Goal: Transaction & Acquisition: Book appointment/travel/reservation

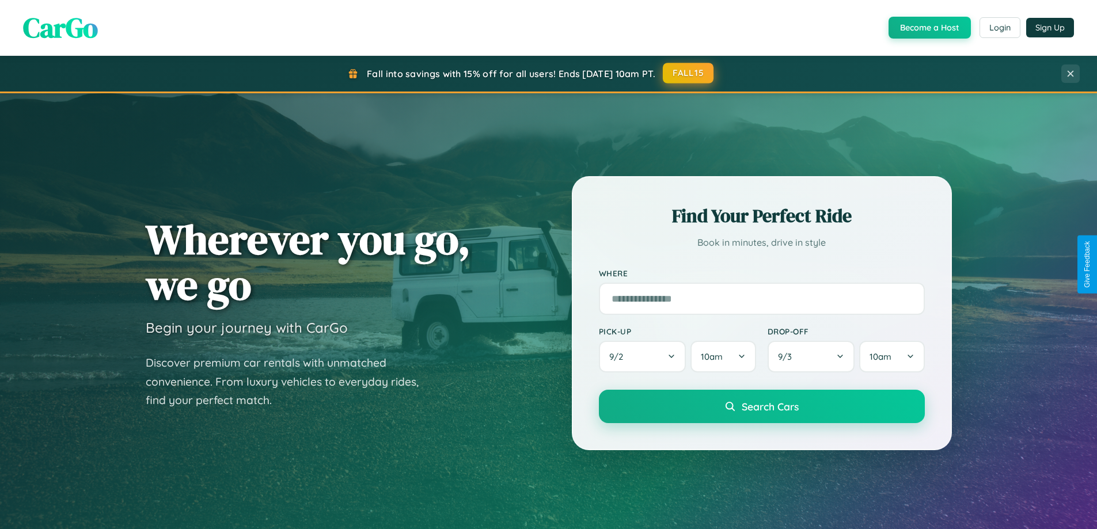
click at [689, 73] on button "FALL15" at bounding box center [688, 73] width 51 height 21
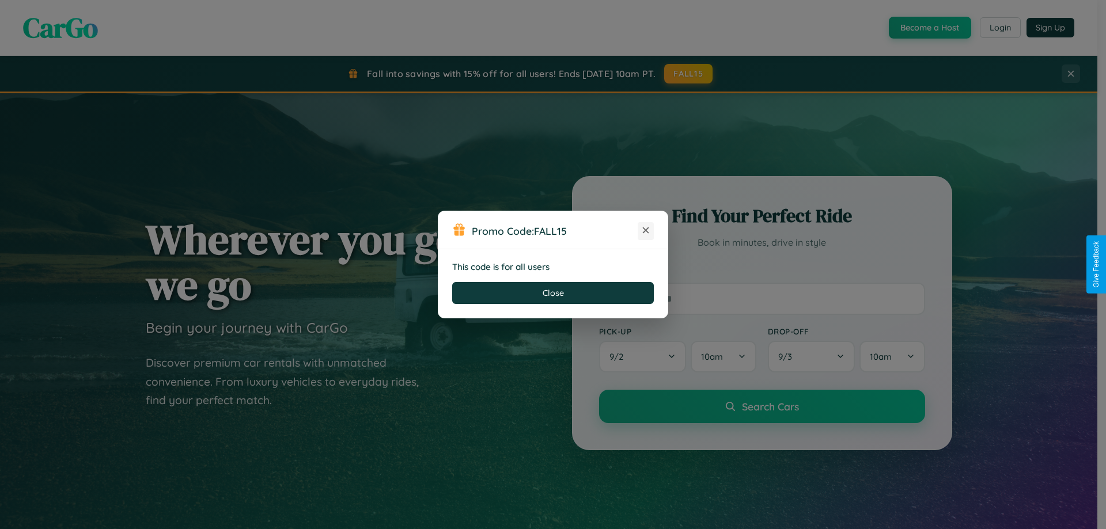
click at [646, 231] on icon at bounding box center [646, 231] width 12 height 12
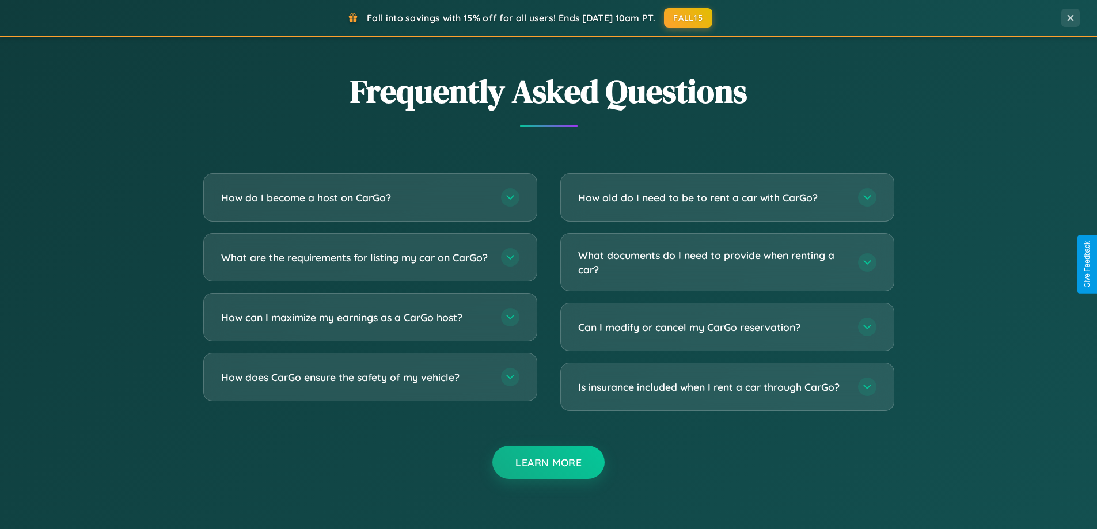
scroll to position [2216, 0]
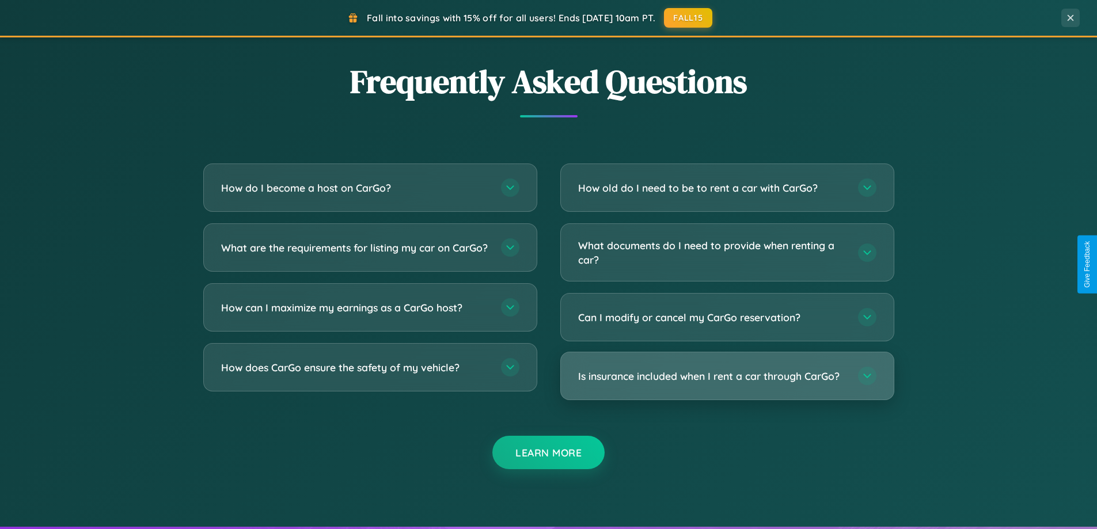
click at [727, 377] on h3 "Is insurance included when I rent a car through CarGo?" at bounding box center [712, 376] width 268 height 14
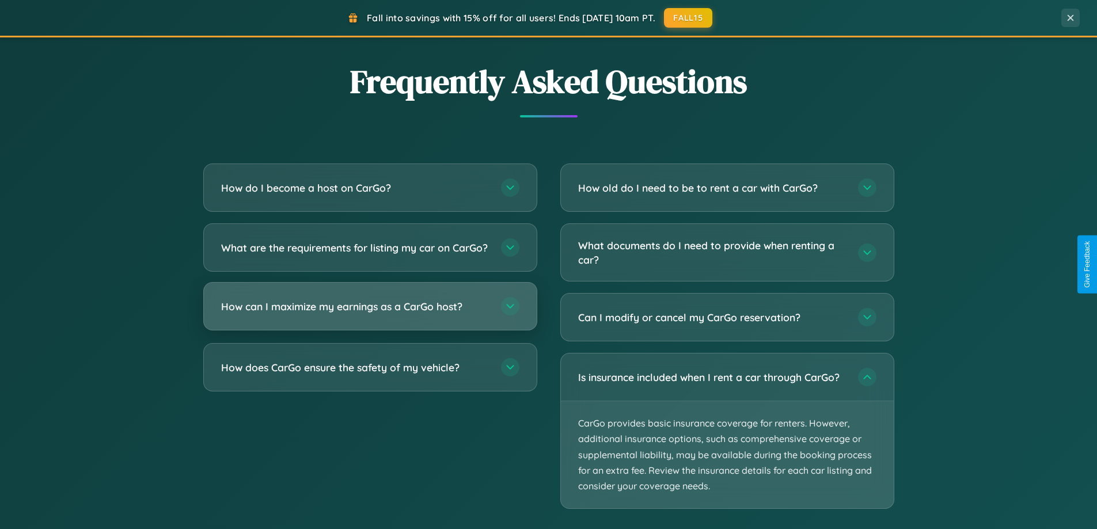
click at [370, 314] on h3 "How can I maximize my earnings as a CarGo host?" at bounding box center [355, 307] width 268 height 14
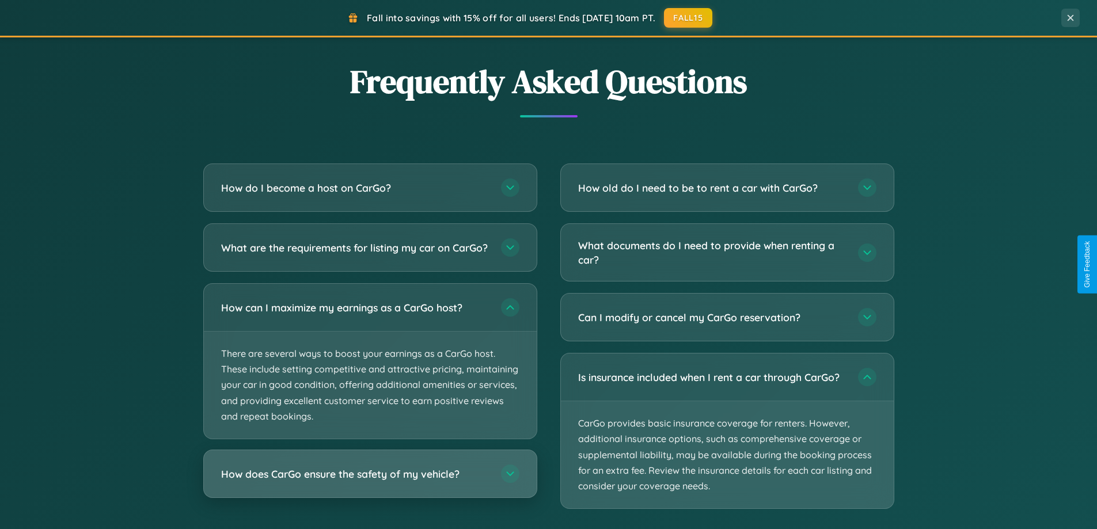
click at [370, 482] on h3 "How does CarGo ensure the safety of my vehicle?" at bounding box center [355, 474] width 268 height 14
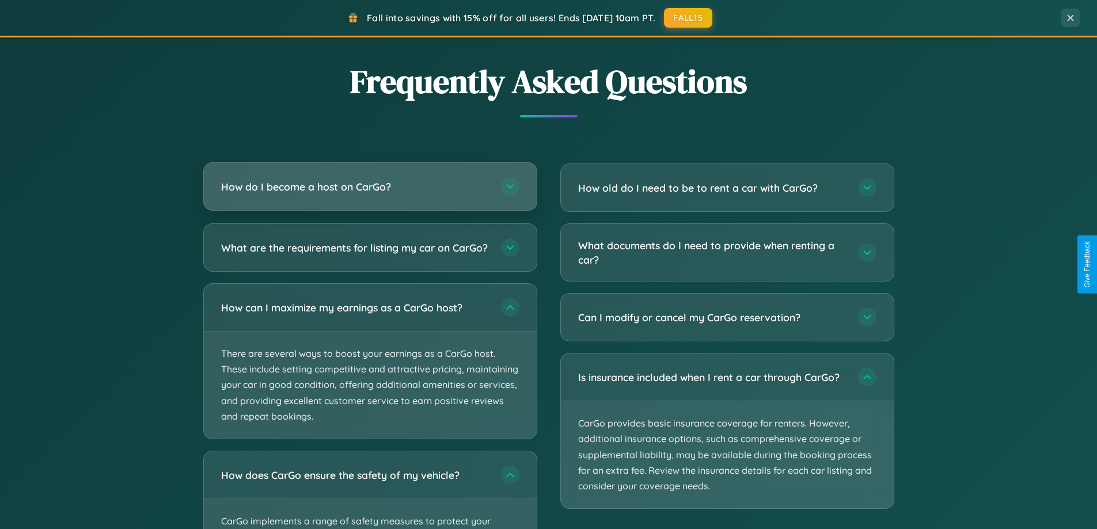
click at [370, 187] on h3 "How do I become a host on CarGo?" at bounding box center [355, 187] width 268 height 14
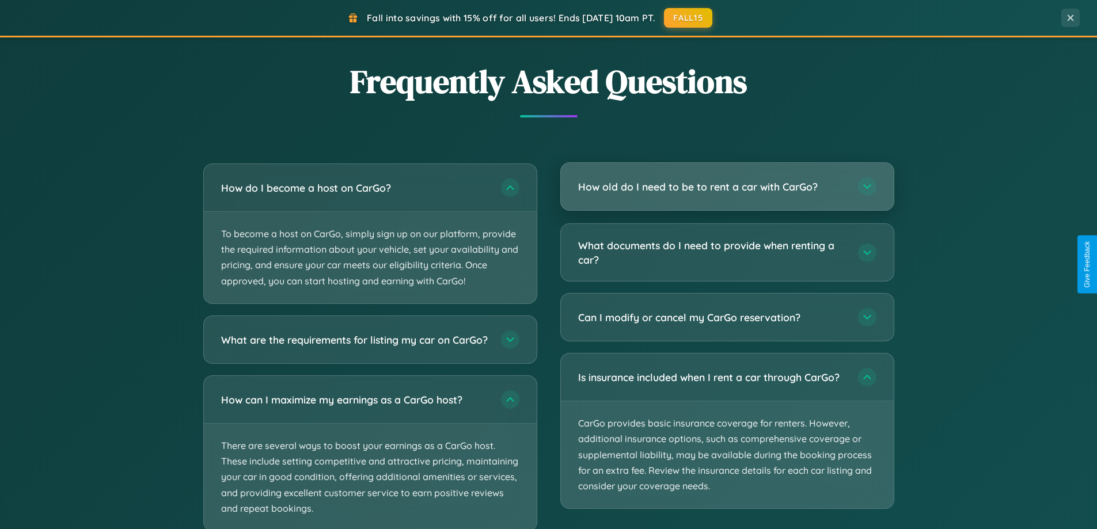
click at [727, 187] on h3 "How old do I need to be to rent a car with CarGo?" at bounding box center [712, 187] width 268 height 14
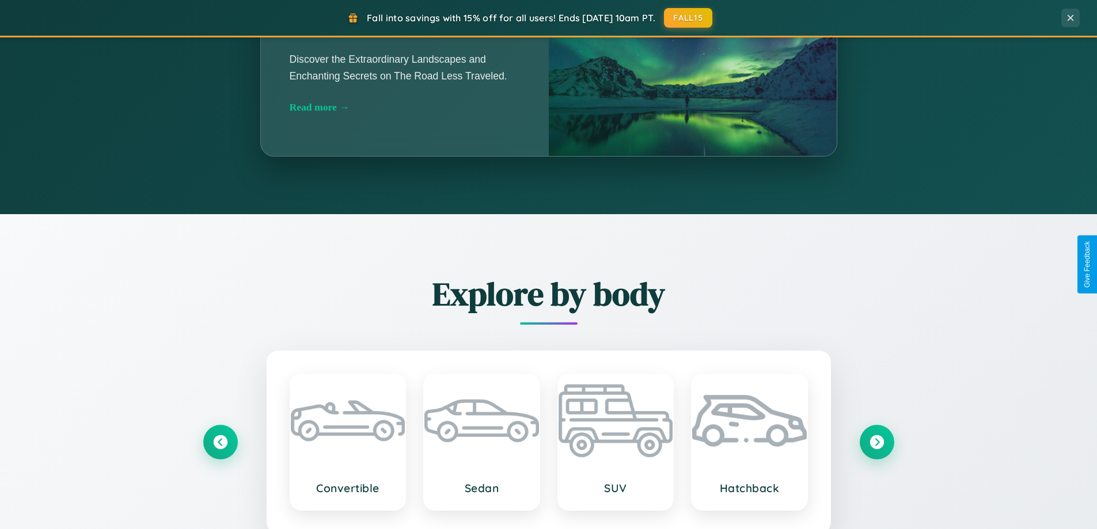
scroll to position [793, 0]
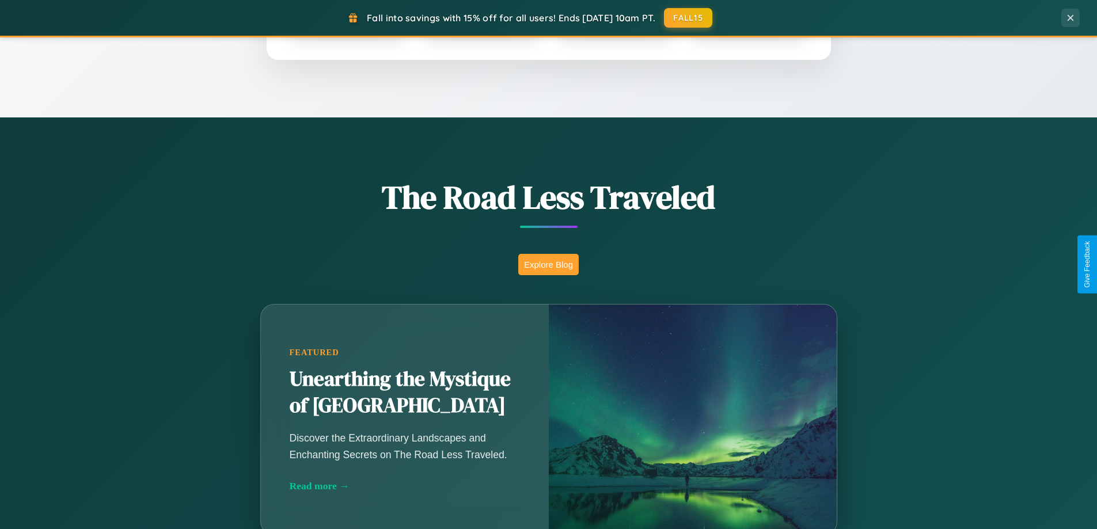
click at [548, 264] on button "Explore Blog" at bounding box center [548, 264] width 60 height 21
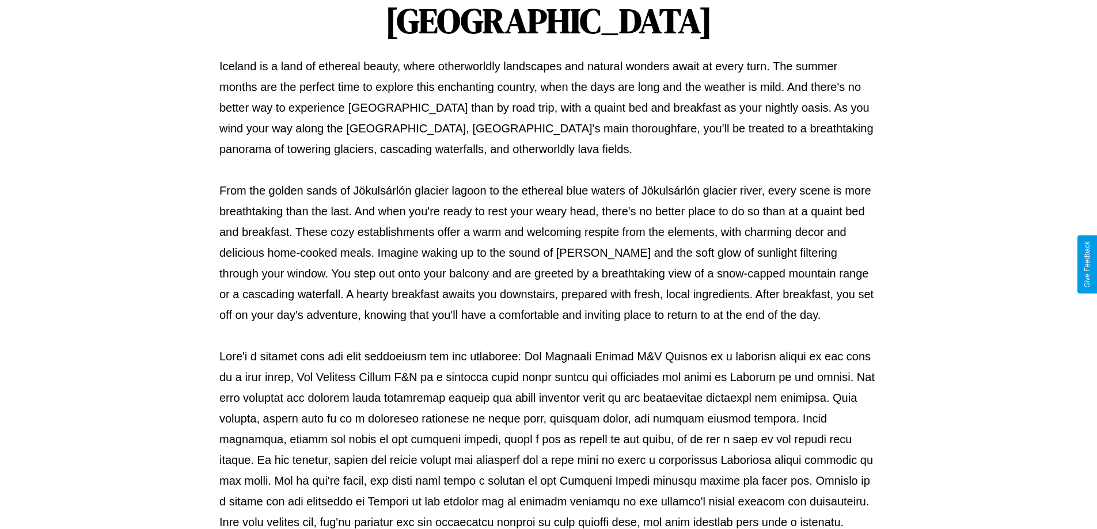
scroll to position [373, 0]
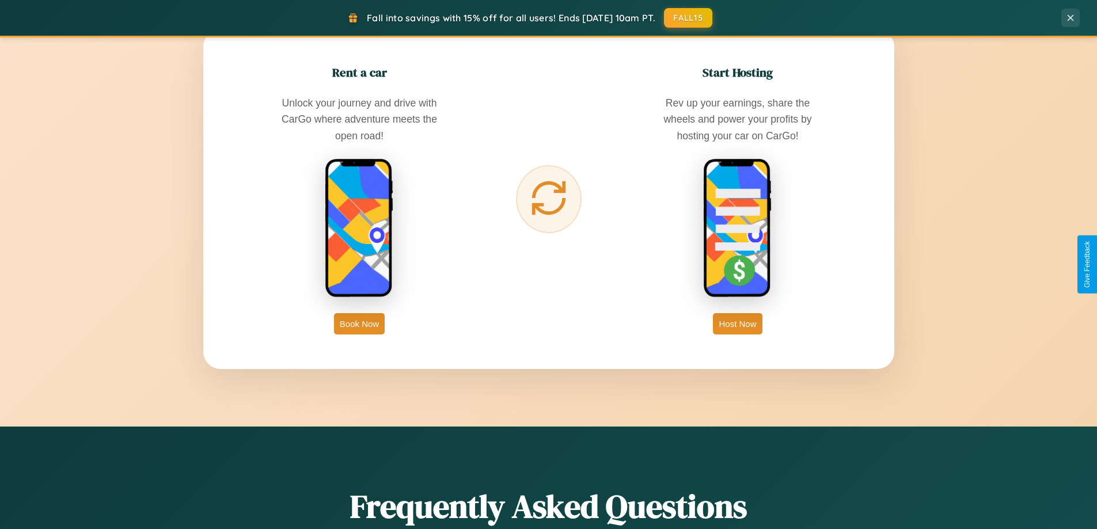
scroll to position [1851, 0]
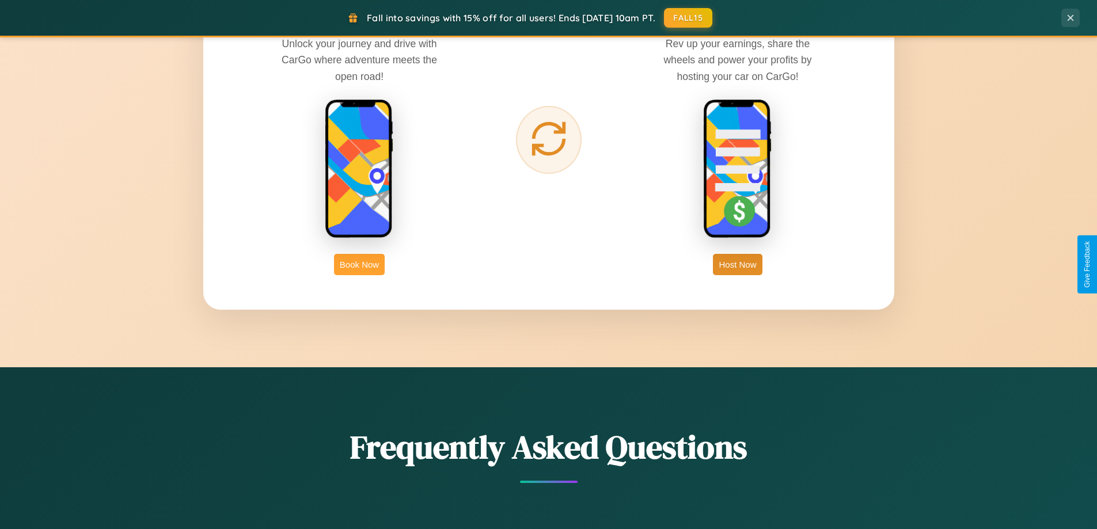
click at [359, 264] on button "Book Now" at bounding box center [359, 264] width 51 height 21
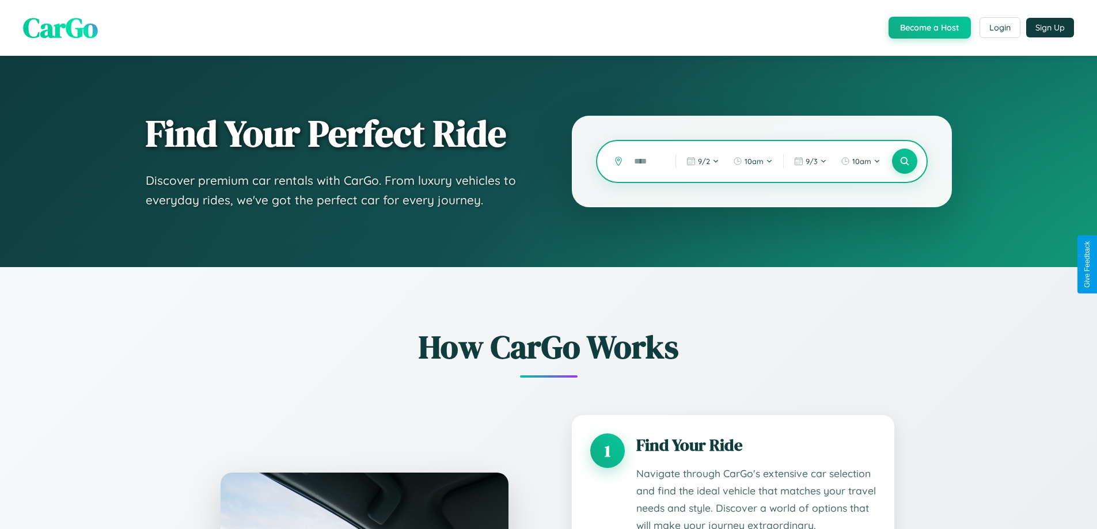
click at [646, 161] on input "text" at bounding box center [646, 161] width 36 height 20
type input "*****"
click at [904, 161] on icon at bounding box center [904, 161] width 11 height 11
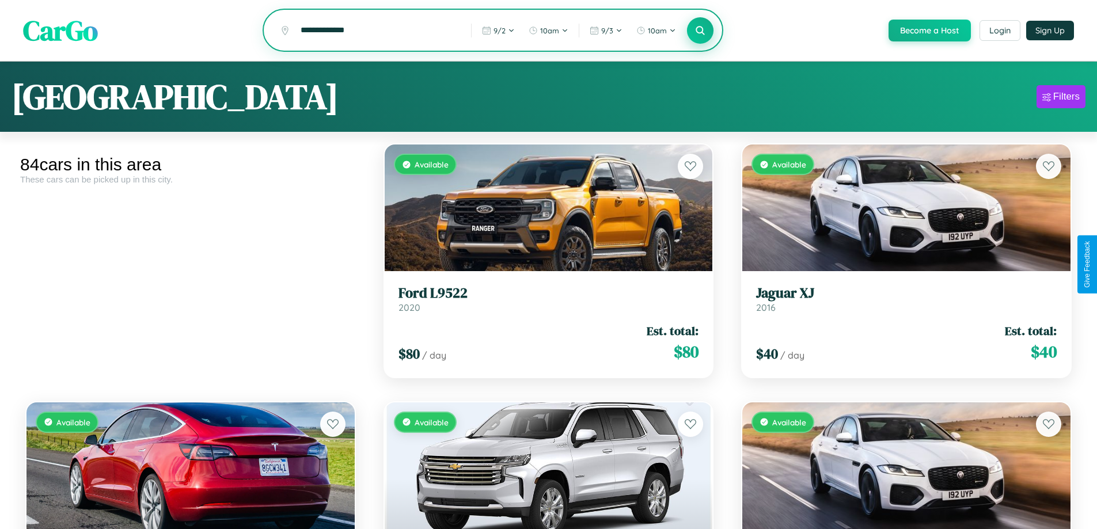
click at [700, 31] on icon at bounding box center [700, 30] width 11 height 11
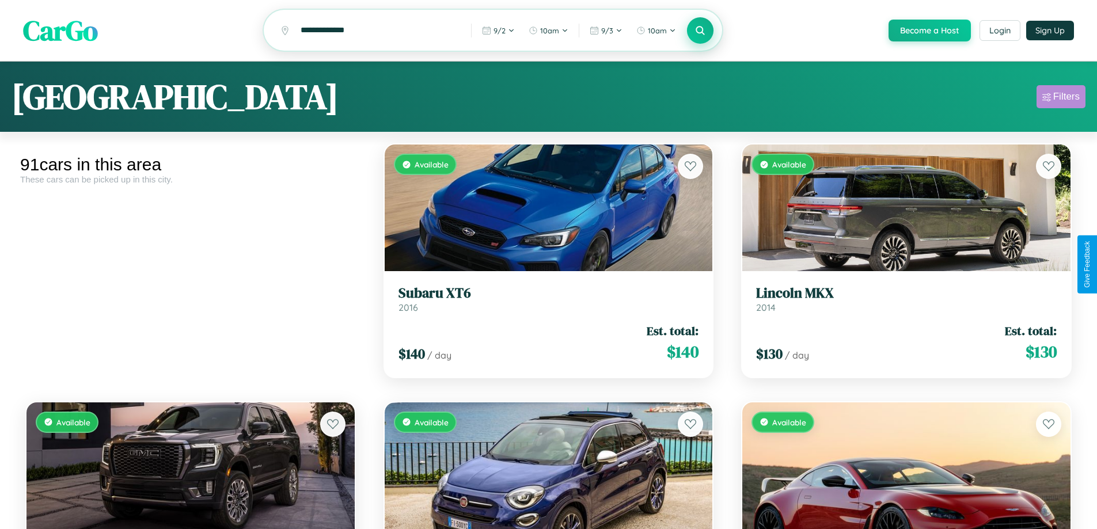
click at [1061, 98] on div "Filters" at bounding box center [1067, 97] width 26 height 12
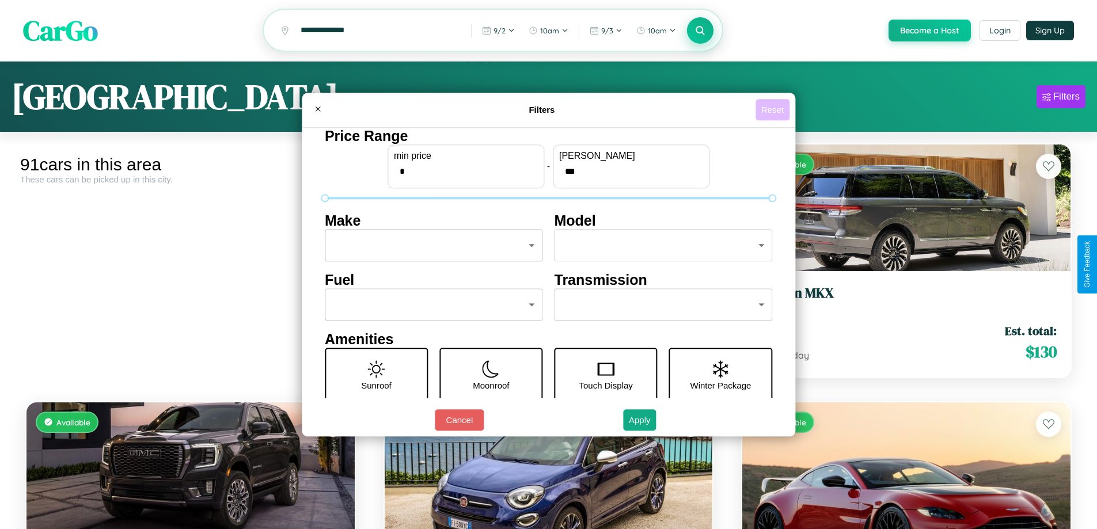
click at [774, 109] on button "Reset" at bounding box center [773, 109] width 34 height 21
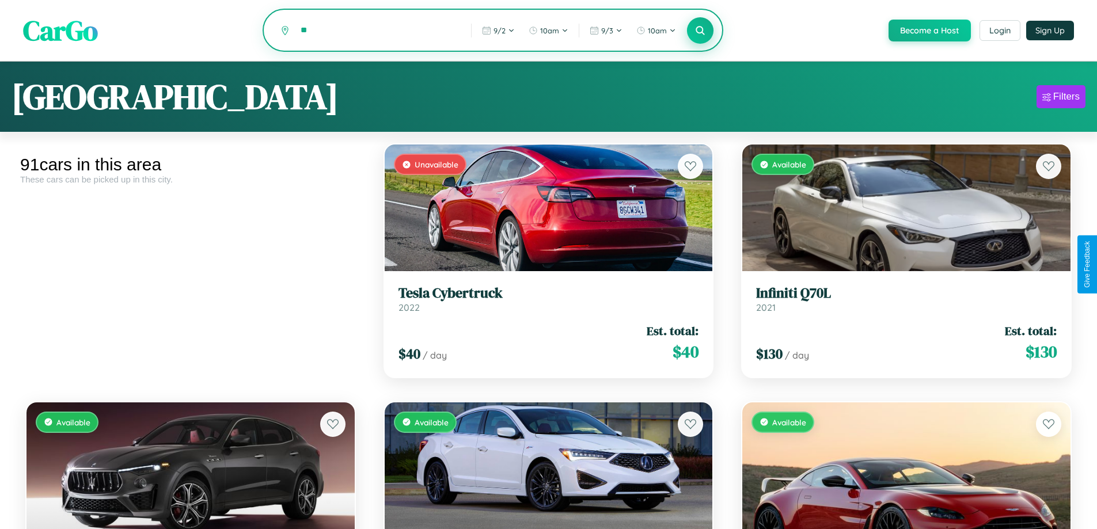
type input "*"
type input "**********"
click at [700, 31] on icon at bounding box center [700, 30] width 11 height 11
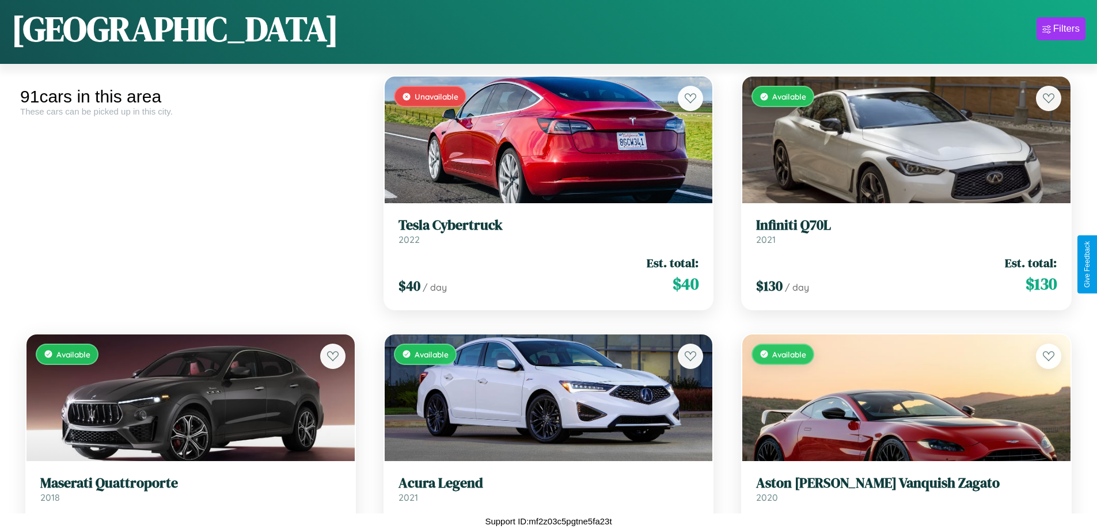
scroll to position [936, 0]
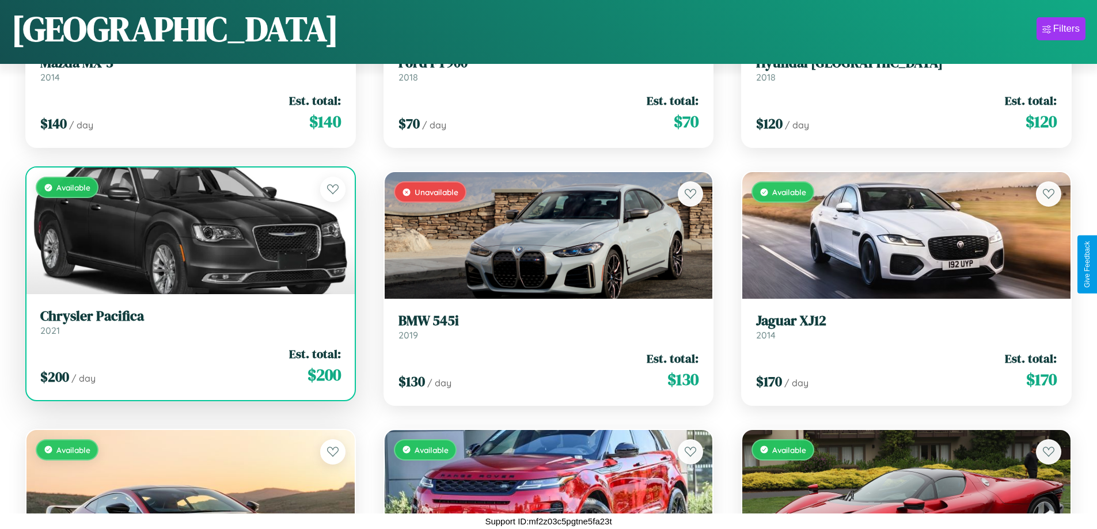
click at [189, 327] on link "Chrysler Pacifica 2021" at bounding box center [190, 322] width 301 height 28
